Goal: Transaction & Acquisition: Purchase product/service

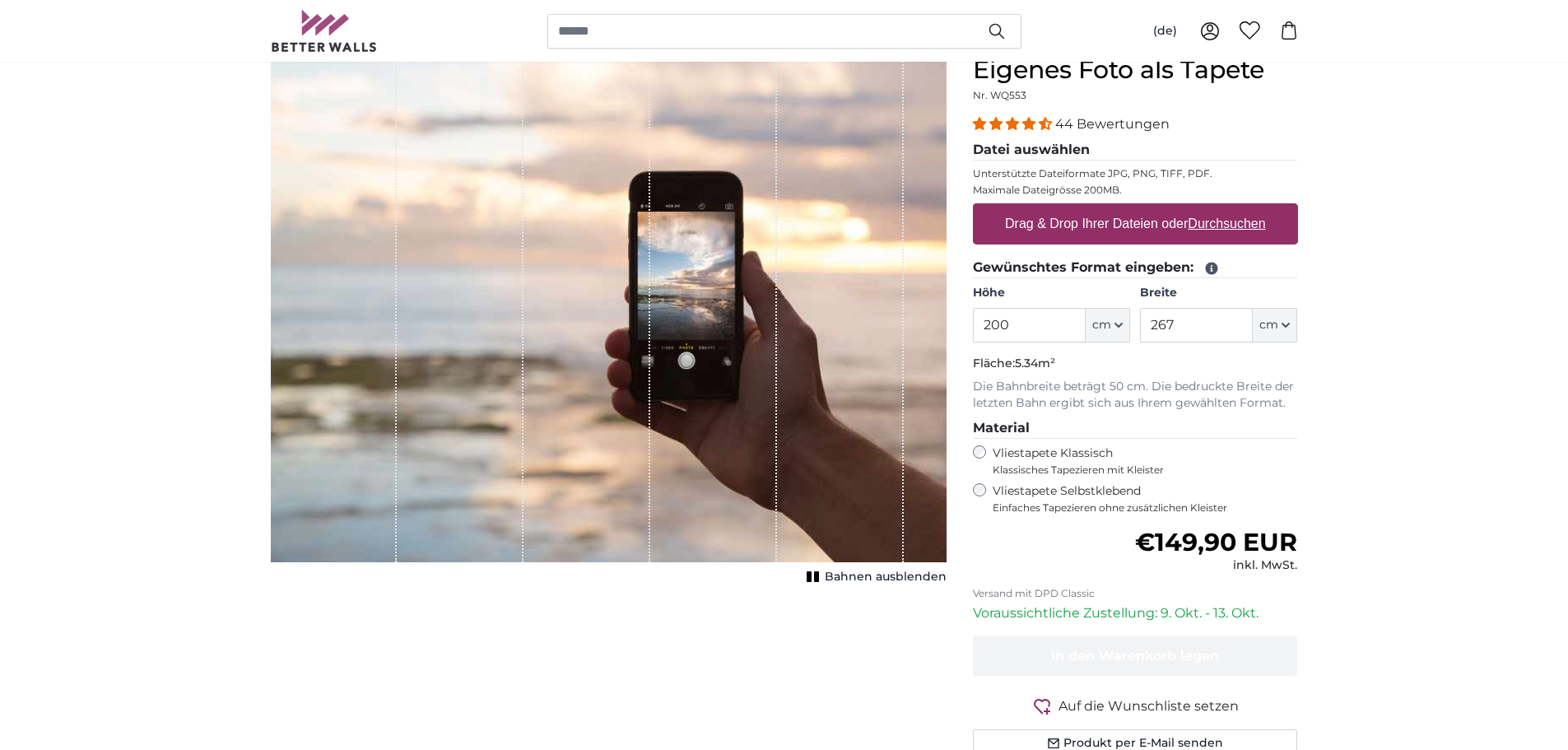
scroll to position [165, 0]
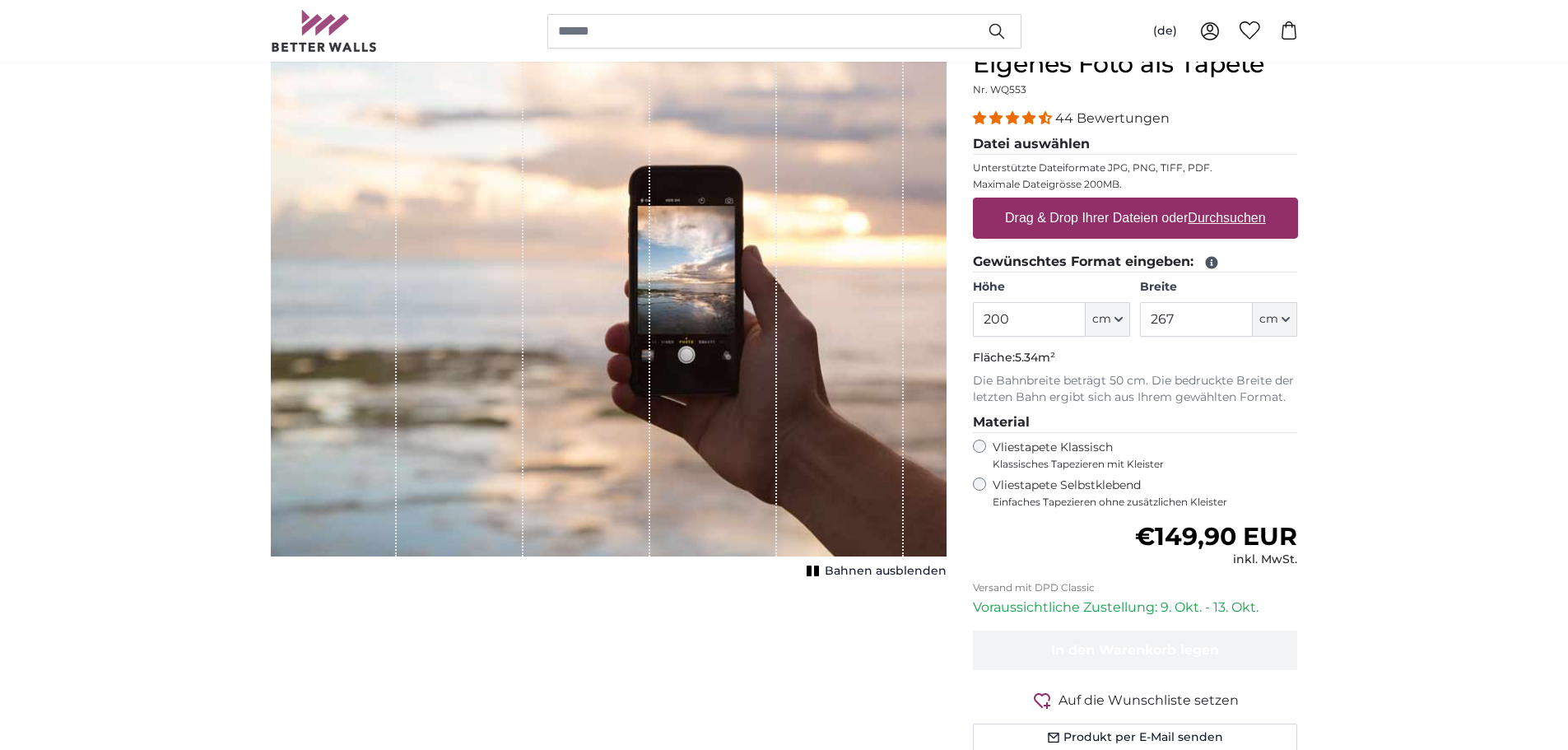
click at [1215, 220] on u "Durchsuchen" at bounding box center [1226, 217] width 77 height 14
click at [1215, 203] on input "Drag & Drop Ihrer Dateien oder Durchsuchen" at bounding box center [1135, 199] width 325 height 5
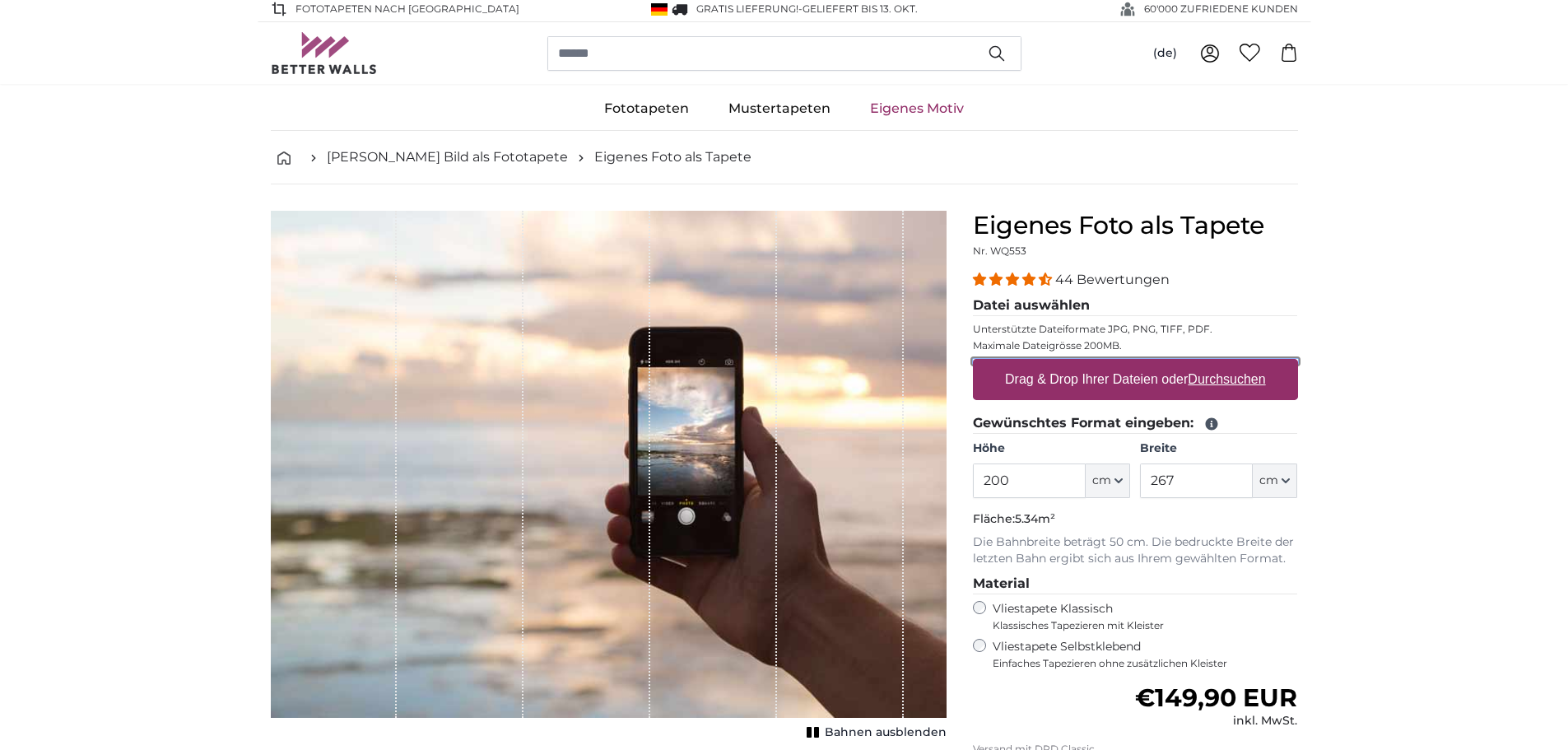
scroll to position [0, 0]
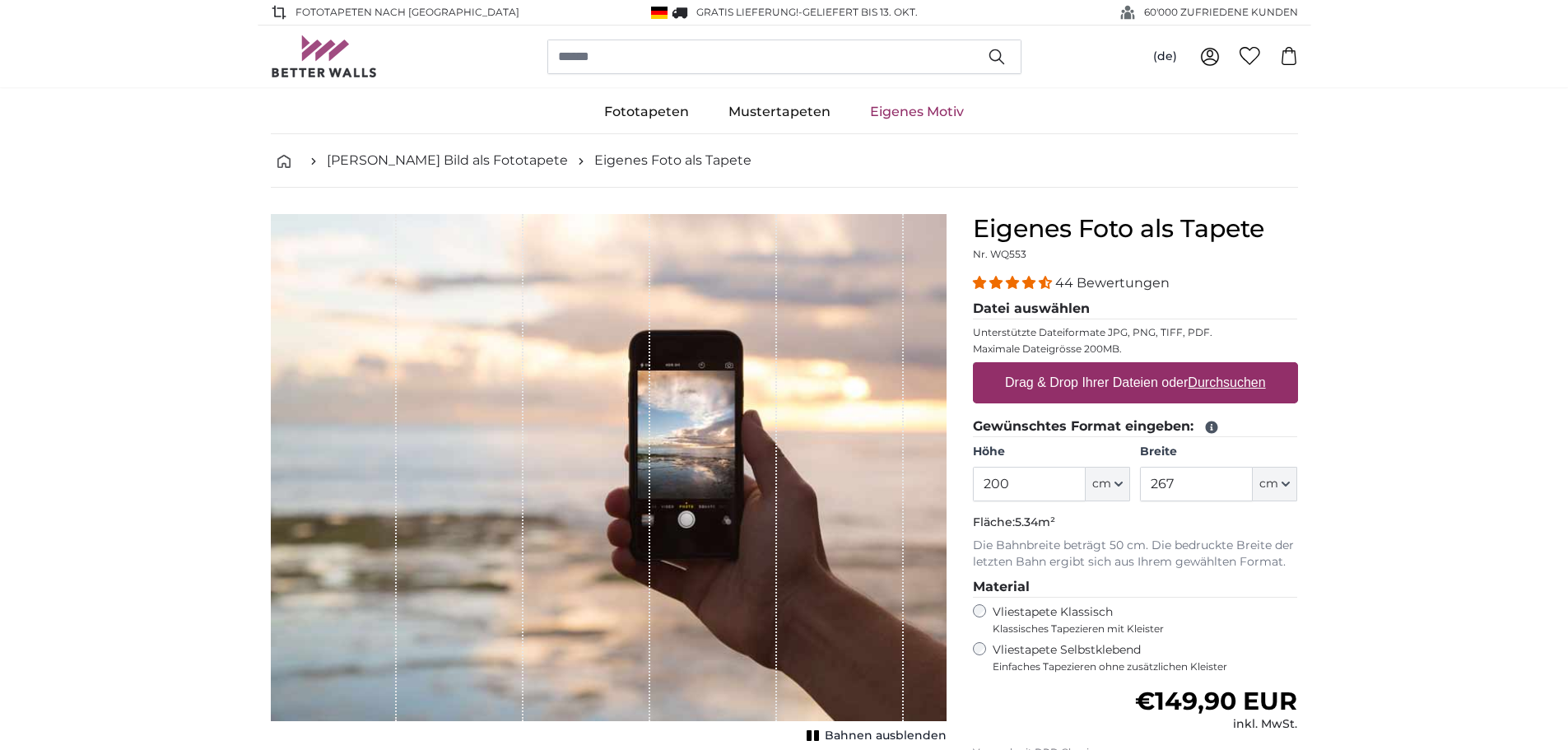
click at [1235, 381] on u "Durchsuchen" at bounding box center [1226, 381] width 77 height 14
click at [1235, 367] on input "Drag & Drop Ihrer Dateien oder Durchsuchen" at bounding box center [1135, 364] width 325 height 5
click at [1232, 382] on u "Durchsuchen" at bounding box center [1226, 381] width 77 height 14
click at [1232, 367] on input "Drag & Drop Ihrer Dateien oder Durchsuchen" at bounding box center [1135, 364] width 325 height 5
type input "**********"
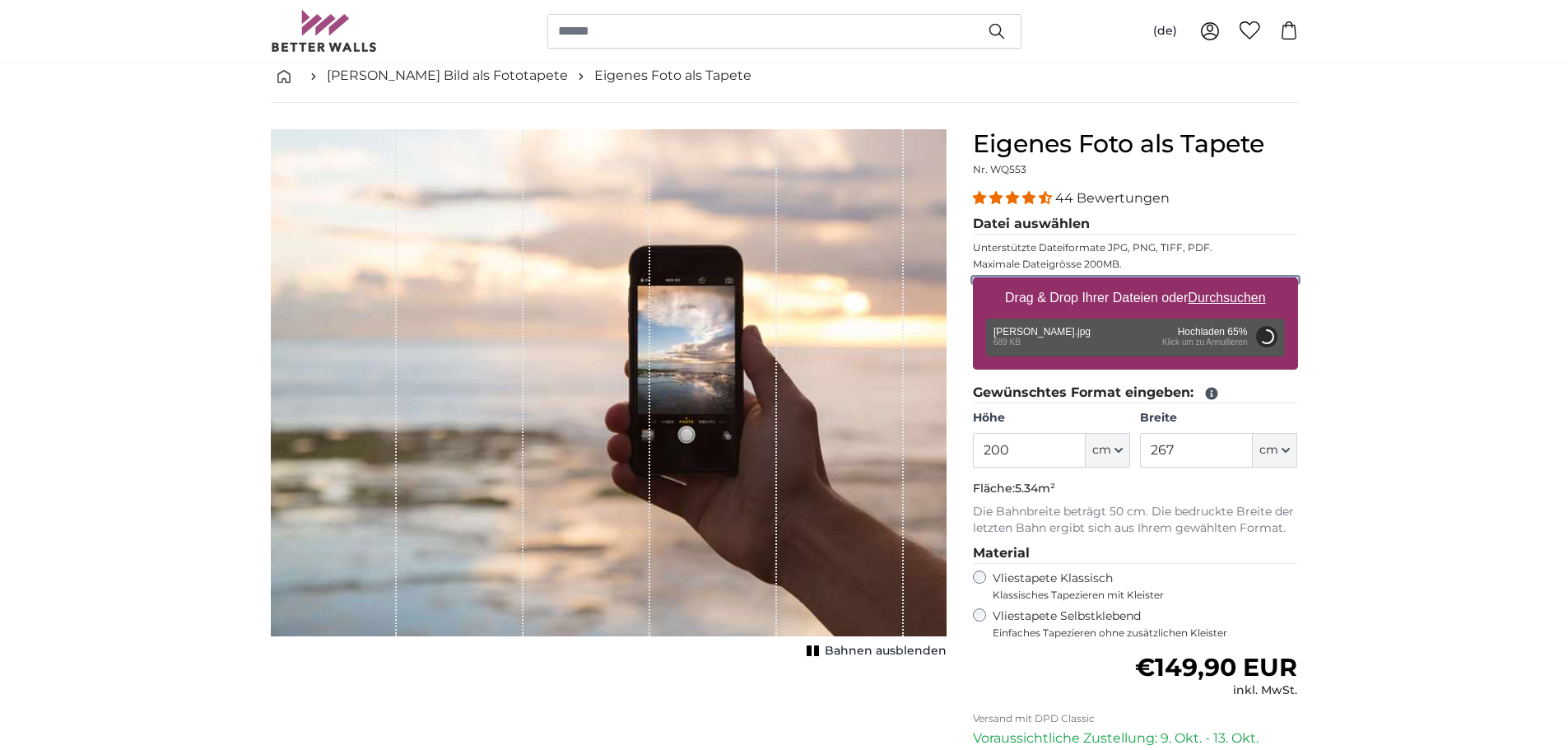
scroll to position [165, 0]
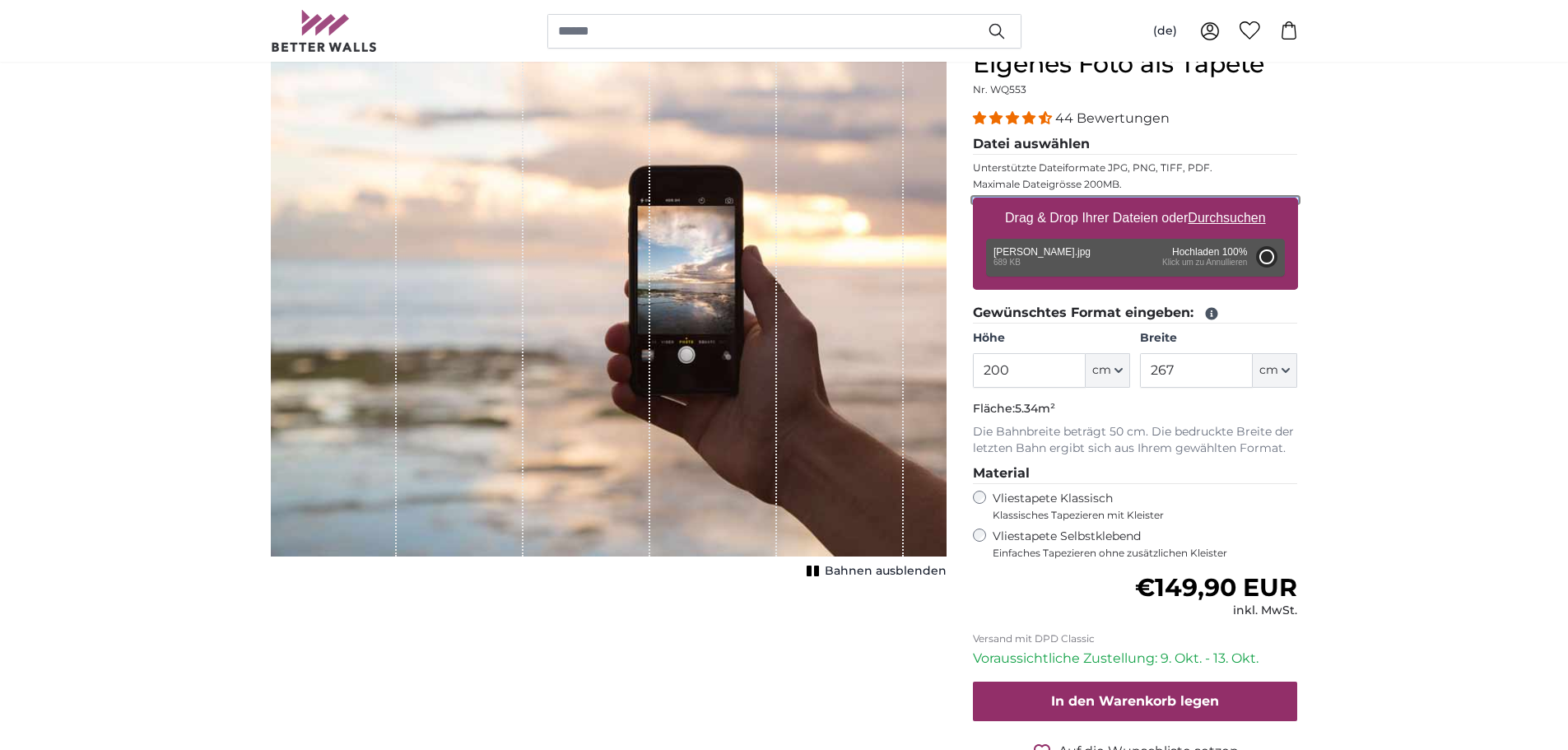
type input "112"
type input "149"
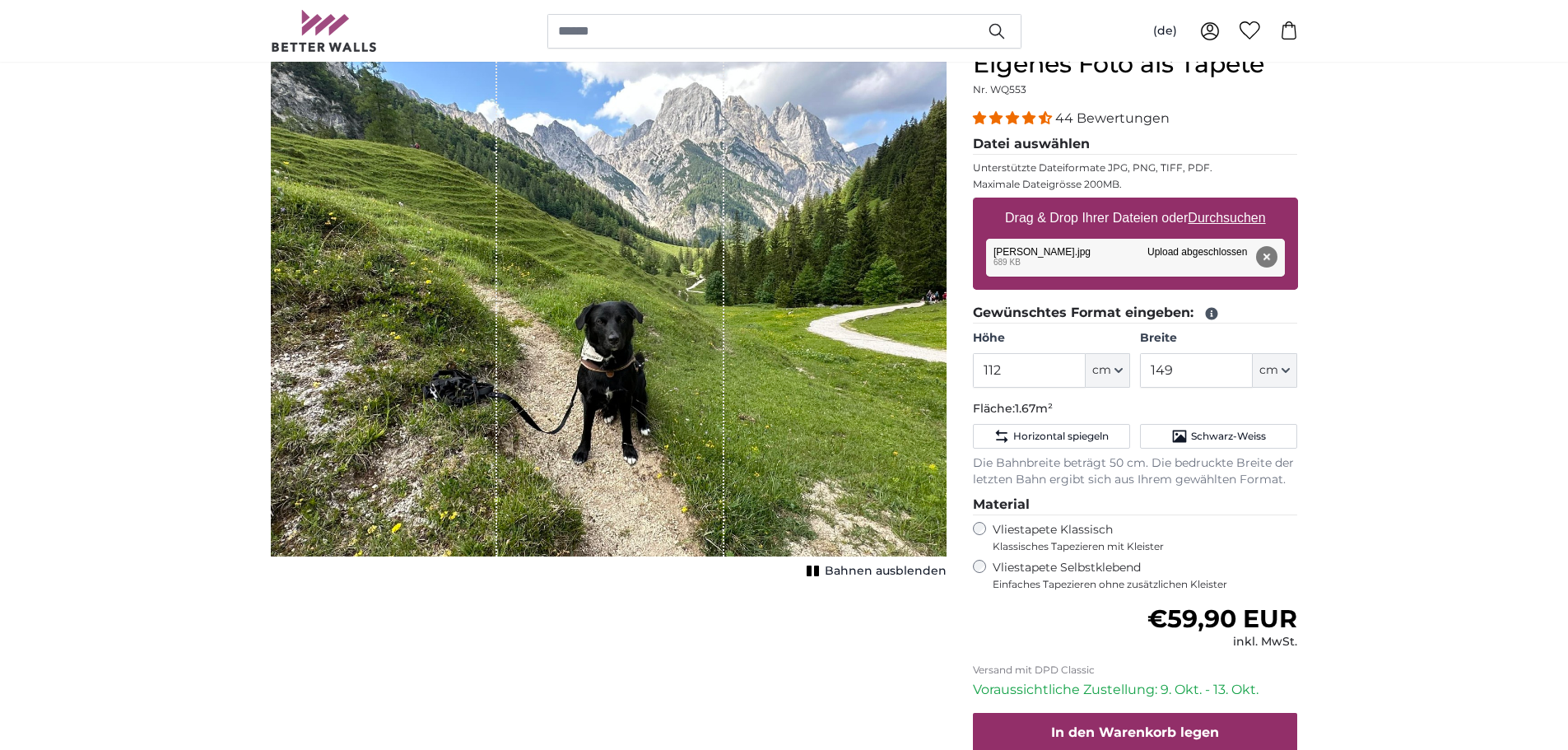
click at [980, 536] on div "Vliestapete Klassisch Klassisches Tapezieren mit Kleister" at bounding box center [1135, 537] width 325 height 31
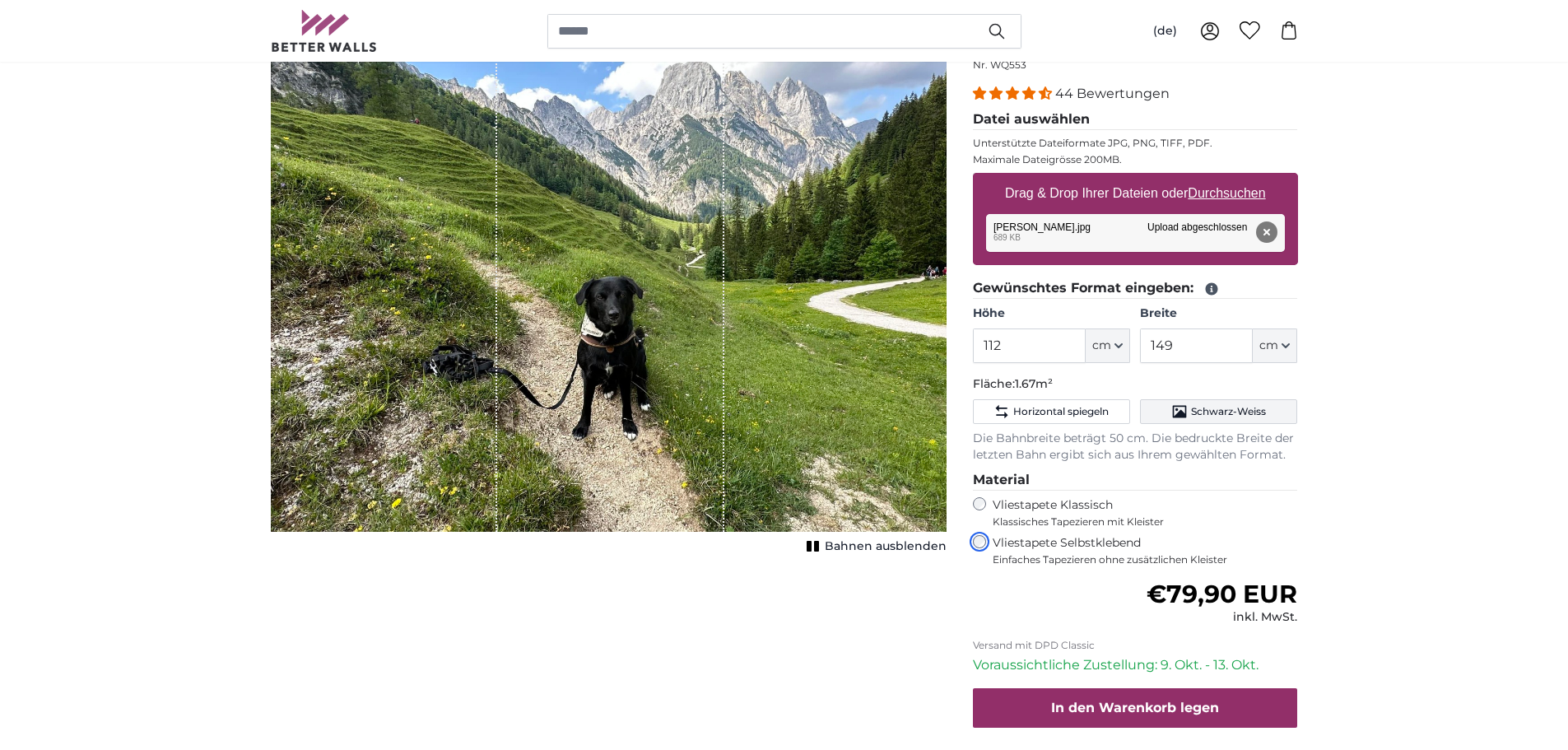
scroll to position [165, 0]
